Goal: Transaction & Acquisition: Purchase product/service

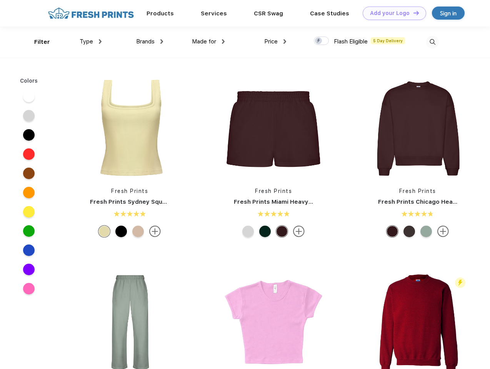
click at [391, 13] on link "Add your Logo Design Tool" at bounding box center [393, 13] width 63 height 13
click at [0, 0] on div "Design Tool" at bounding box center [0, 0] width 0 height 0
click at [412, 13] on link "Add your Logo Design Tool" at bounding box center [393, 13] width 63 height 13
click at [37, 42] on div "Filter" at bounding box center [42, 42] width 16 height 9
click at [91, 42] on span "Type" at bounding box center [86, 41] width 13 height 7
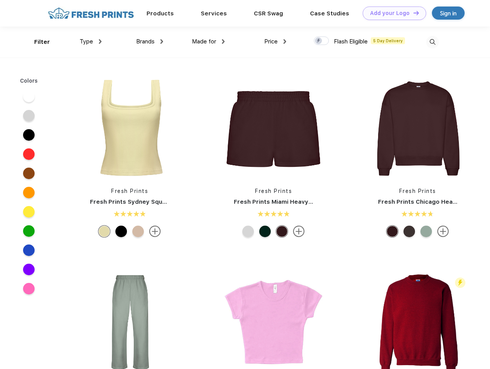
click at [150, 42] on span "Brands" at bounding box center [145, 41] width 18 height 7
click at [208, 42] on span "Made for" at bounding box center [204, 41] width 24 height 7
click at [275, 42] on span "Price" at bounding box center [270, 41] width 13 height 7
click at [321, 41] on div at bounding box center [321, 41] width 15 height 8
click at [319, 41] on input "checkbox" at bounding box center [316, 38] width 5 height 5
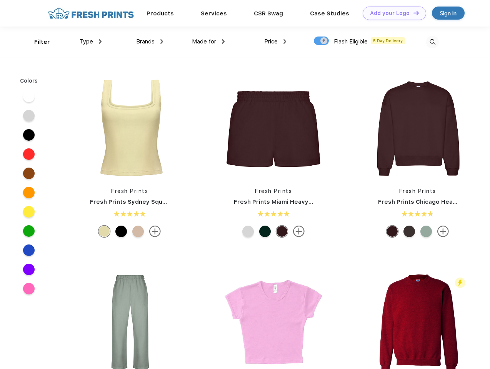
click at [432, 42] on img at bounding box center [432, 42] width 13 height 13
